Goal: Task Accomplishment & Management: Use online tool/utility

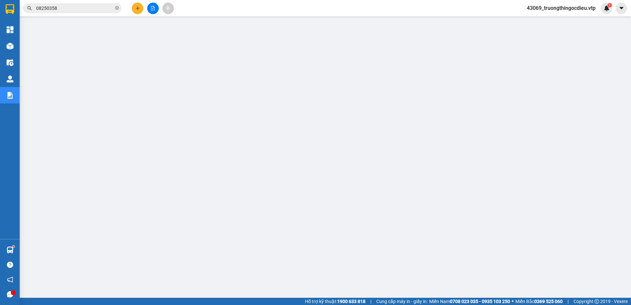
click at [62, 8] on input "08250358" at bounding box center [75, 8] width 78 height 7
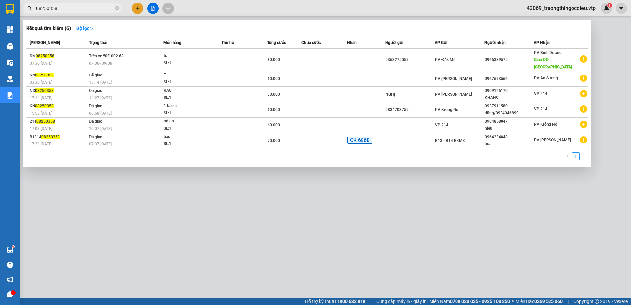
click at [62, 8] on input "08250358" at bounding box center [75, 8] width 78 height 7
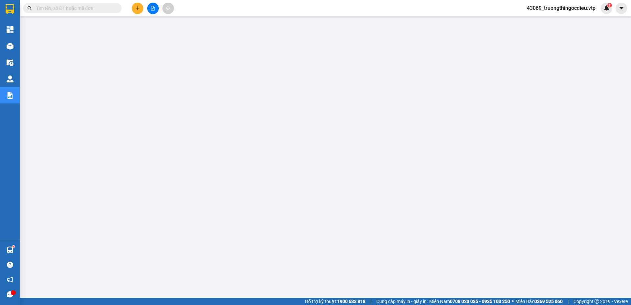
click at [78, 9] on input "text" at bounding box center [75, 8] width 78 height 7
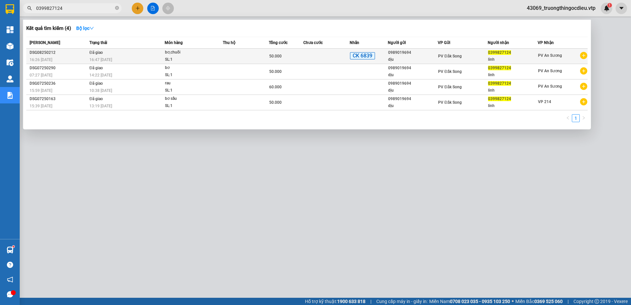
type input "0399827124"
click at [261, 57] on td at bounding box center [246, 56] width 46 height 15
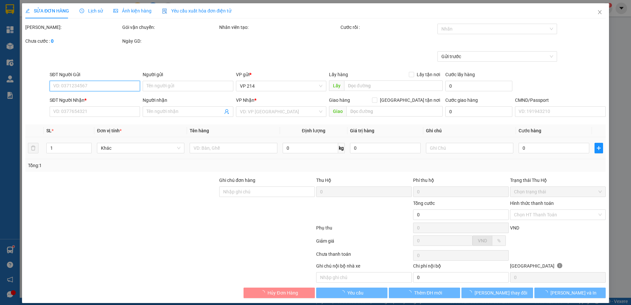
type input "0989019694"
type input "dịu"
type input "0399827124"
type input "linh"
type input "ck 6839 50k [DATE] 15:46"
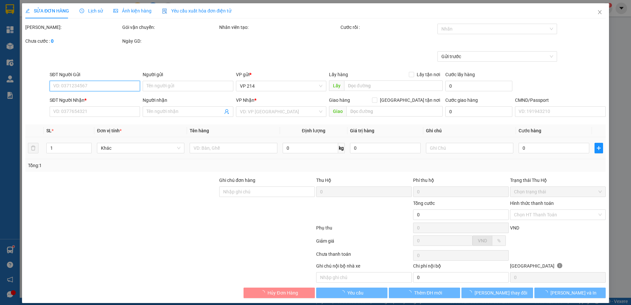
type input "50.000"
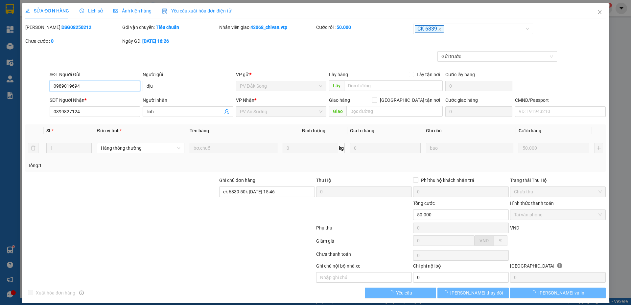
type input "2.500"
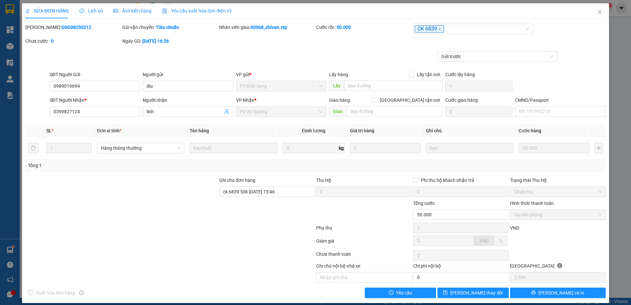
drag, startPoint x: 71, startPoint y: 27, endPoint x: 40, endPoint y: 27, distance: 31.2
click at [40, 27] on div "Mã ĐH: DSG08250212" at bounding box center [73, 27] width 96 height 7
copy b "DSG08250212"
click at [592, 12] on span "Close" at bounding box center [600, 12] width 18 height 18
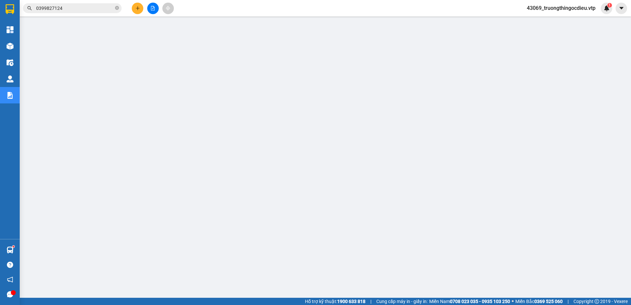
scroll to position [4, 0]
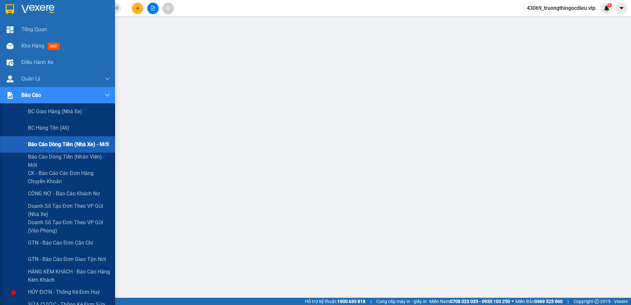
click at [70, 146] on span "Báo cáo dòng tiền (nhà xe) - mới" at bounding box center [68, 144] width 81 height 8
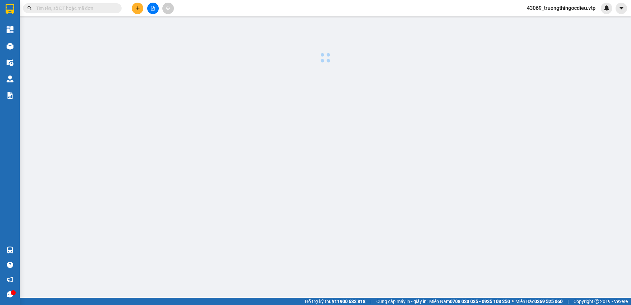
click at [74, 6] on input "text" at bounding box center [75, 8] width 78 height 7
paste input "XMD12082025/2"
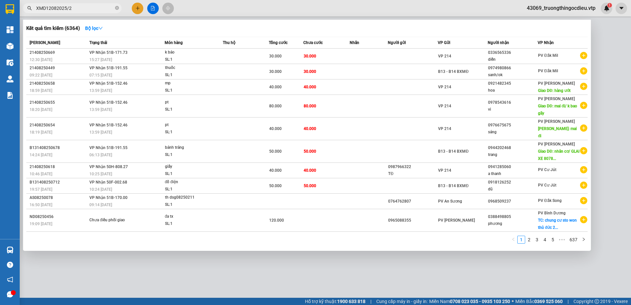
click at [37, 8] on input "XMD12082025/2" at bounding box center [75, 8] width 78 height 7
click at [93, 6] on input "DXMD12082025/2" at bounding box center [75, 8] width 78 height 7
drag, startPoint x: 103, startPoint y: 11, endPoint x: 3, endPoint y: 14, distance: 99.7
click at [3, 14] on section "Kết quả tìm kiếm ( 6364 ) Bộ lọc Mã ĐH Trạng thái Món hàng Thu hộ Tổng cước Chư…" at bounding box center [315, 152] width 631 height 305
paste input "GN08250358"
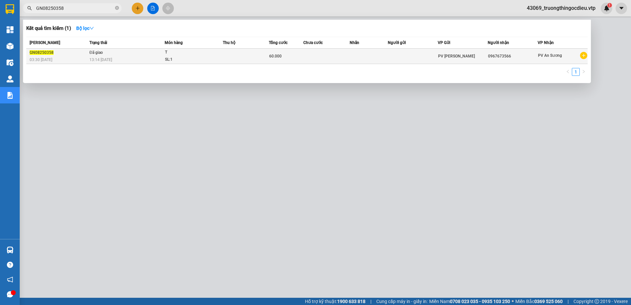
type input "GN08250358"
click at [184, 59] on div "SL: 1" at bounding box center [189, 59] width 49 height 7
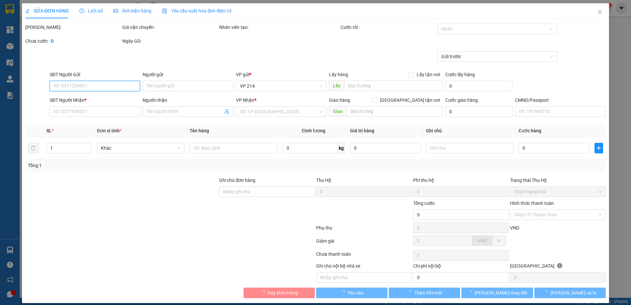
scroll to position [6, 0]
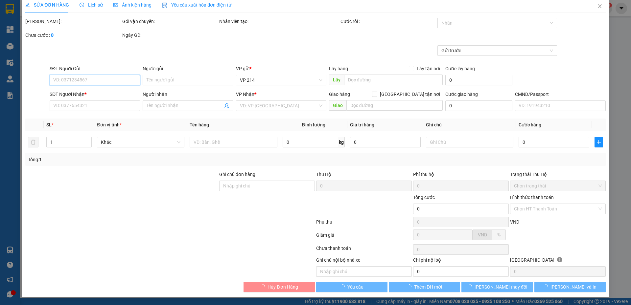
type input "0967673566"
type input "hôm qua 214 nhập kho 214, tìm ko ra đơn ps thu 50k"
type input "60.000"
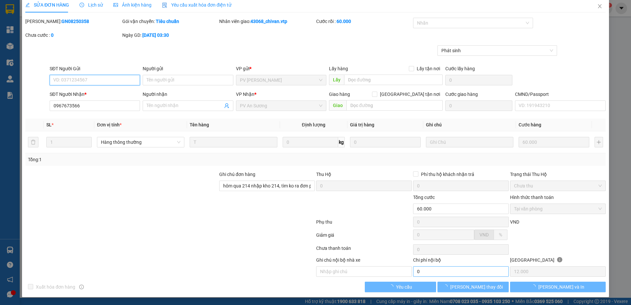
type input "12.000"
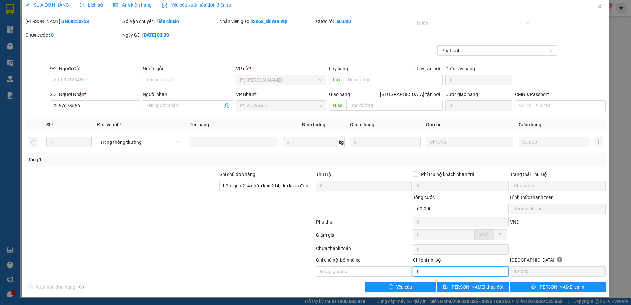
click at [486, 272] on input "0" at bounding box center [461, 272] width 96 height 11
type input "10.000"
click at [352, 273] on input "text" at bounding box center [364, 272] width 96 height 11
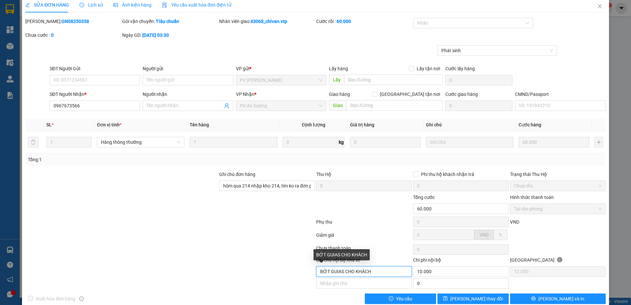
click at [338, 271] on input "BỚT GUIAS CHO KHÁCH" at bounding box center [364, 272] width 96 height 11
drag, startPoint x: 340, startPoint y: 270, endPoint x: 330, endPoint y: 274, distance: 11.2
click at [330, 274] on input "BỚT GUIAS CHO KHÁCH" at bounding box center [364, 272] width 96 height 11
type input "BỚT GÍA CHO KHÁCH"
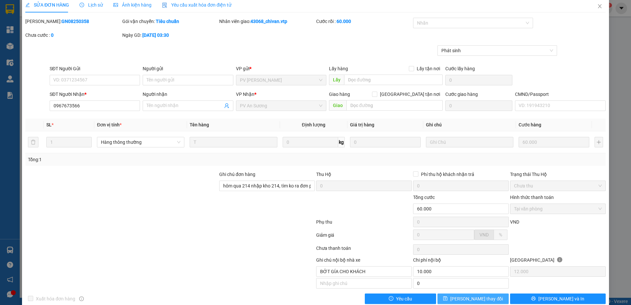
click at [476, 299] on span "[PERSON_NAME] thay đổi" at bounding box center [476, 298] width 53 height 7
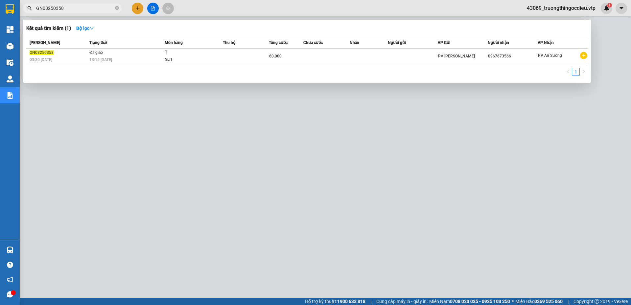
drag, startPoint x: 53, startPoint y: 11, endPoint x: 28, endPoint y: 10, distance: 24.7
click at [28, 10] on div "GN08250358" at bounding box center [64, 8] width 128 height 10
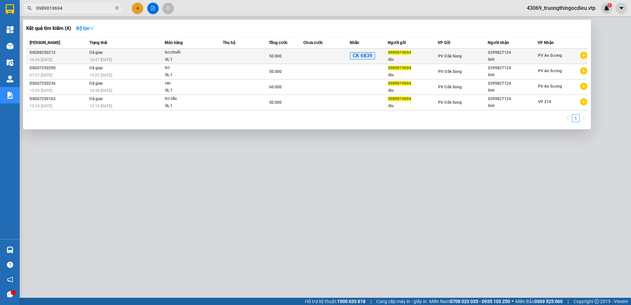
type input "0989019694"
click at [338, 59] on td at bounding box center [326, 56] width 46 height 15
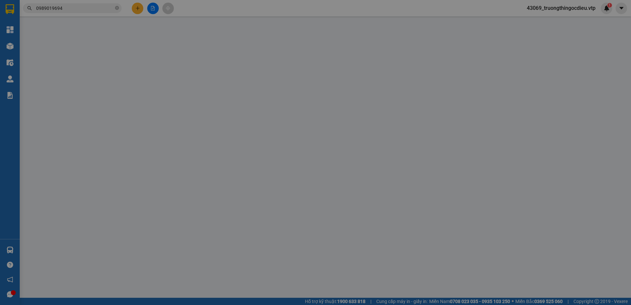
type input "2.500"
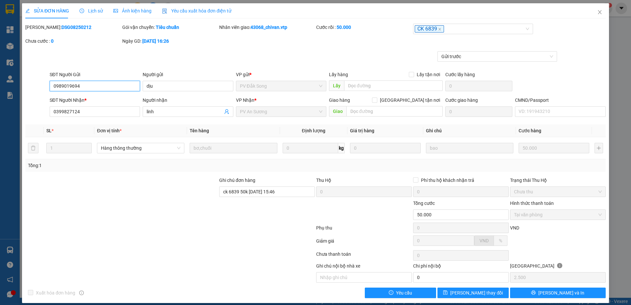
type input "0989019694"
type input "dịu"
type input "0399827124"
type input "linh"
type input "ck 6839 50k [DATE] 15:46"
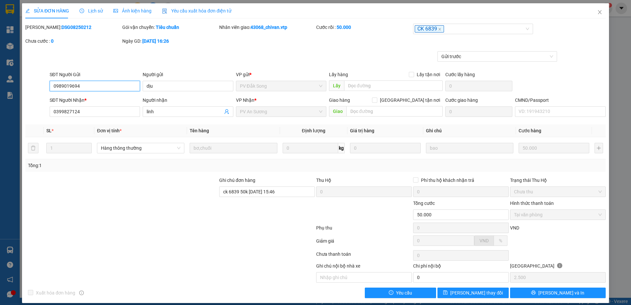
type input "50.000"
